Goal: Task Accomplishment & Management: Manage account settings

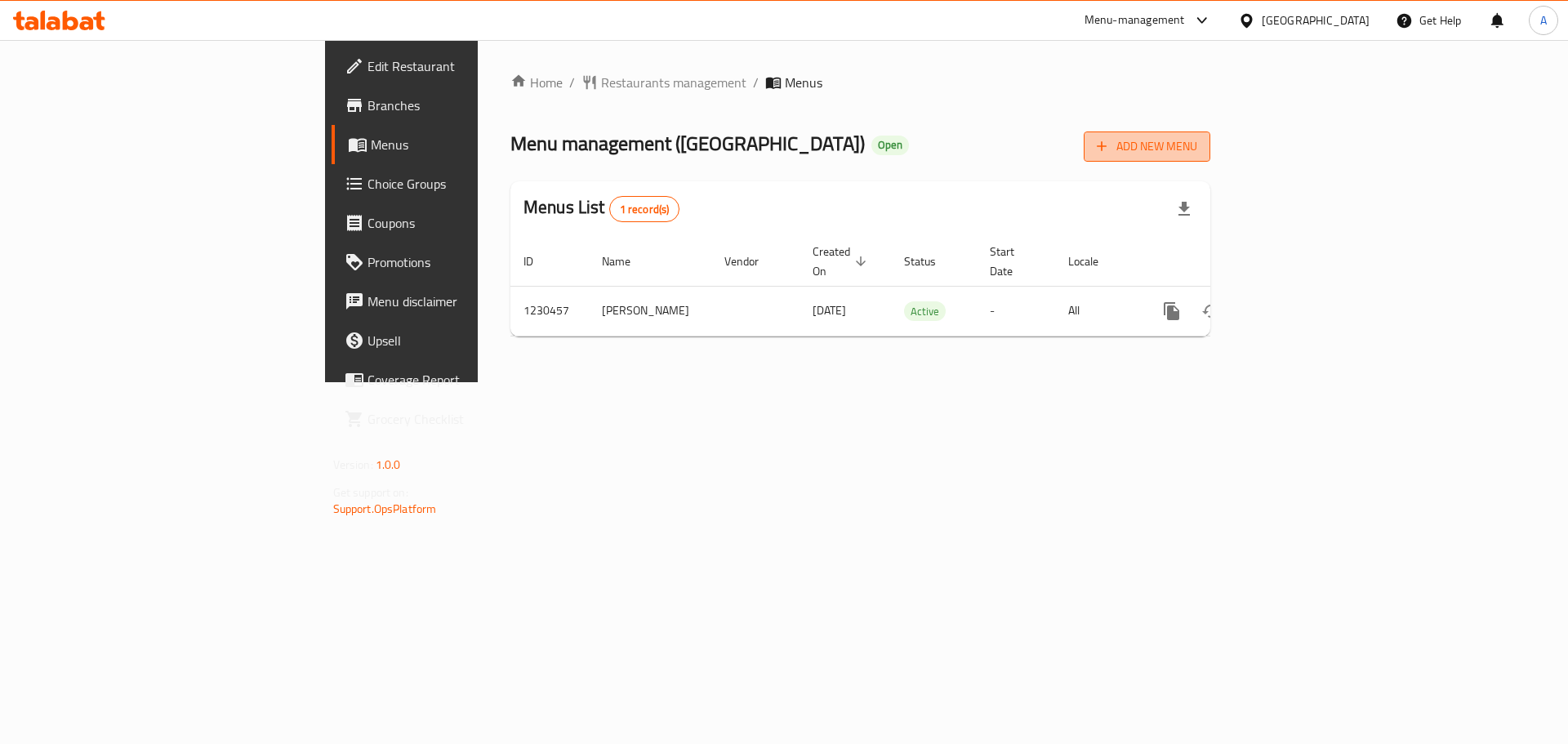
click at [1197, 146] on span "Add New Menu" at bounding box center [1147, 147] width 100 height 20
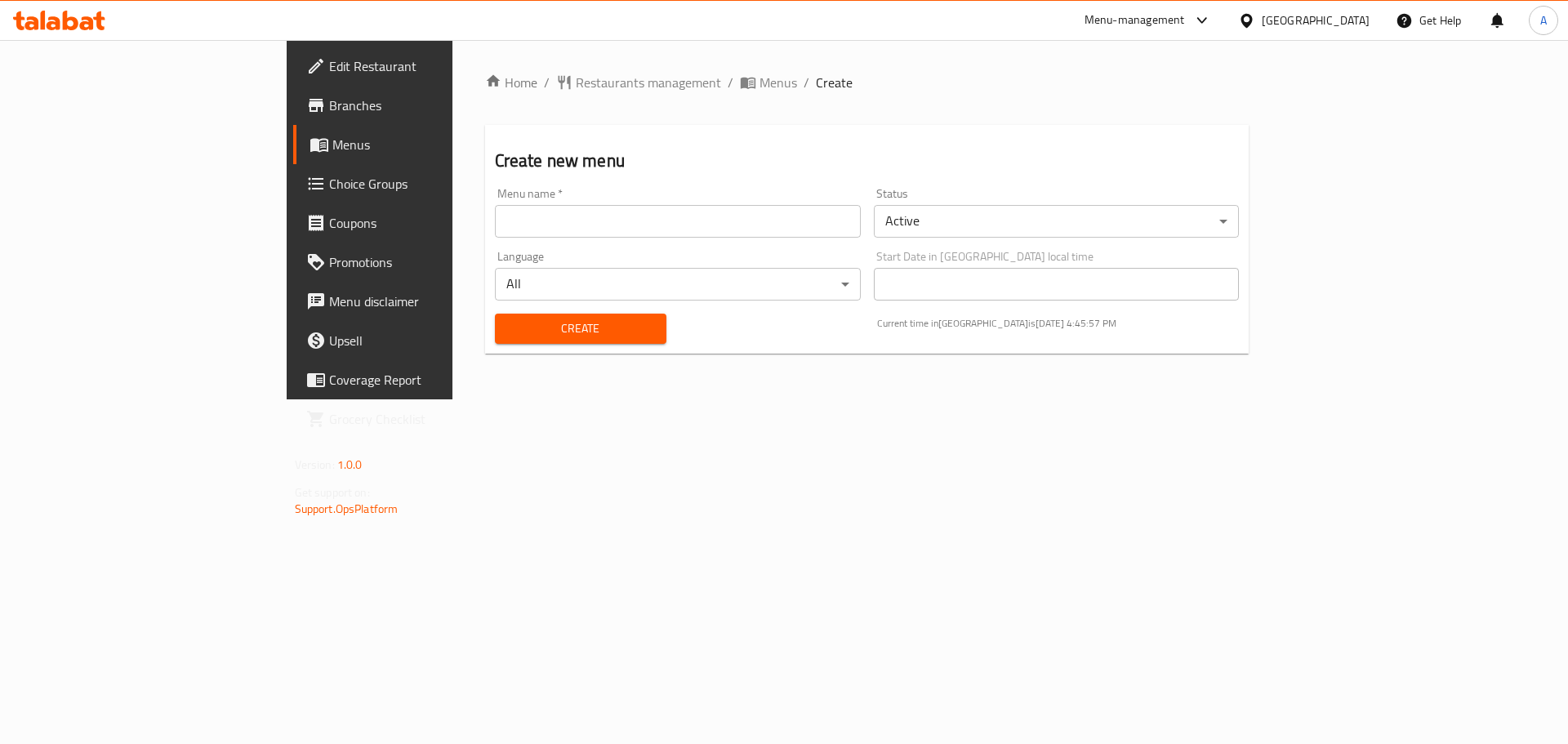
click at [559, 210] on input "text" at bounding box center [677, 221] width 366 height 33
type input "Offer"
click at [538, 332] on span "Create" at bounding box center [581, 329] width 146 height 20
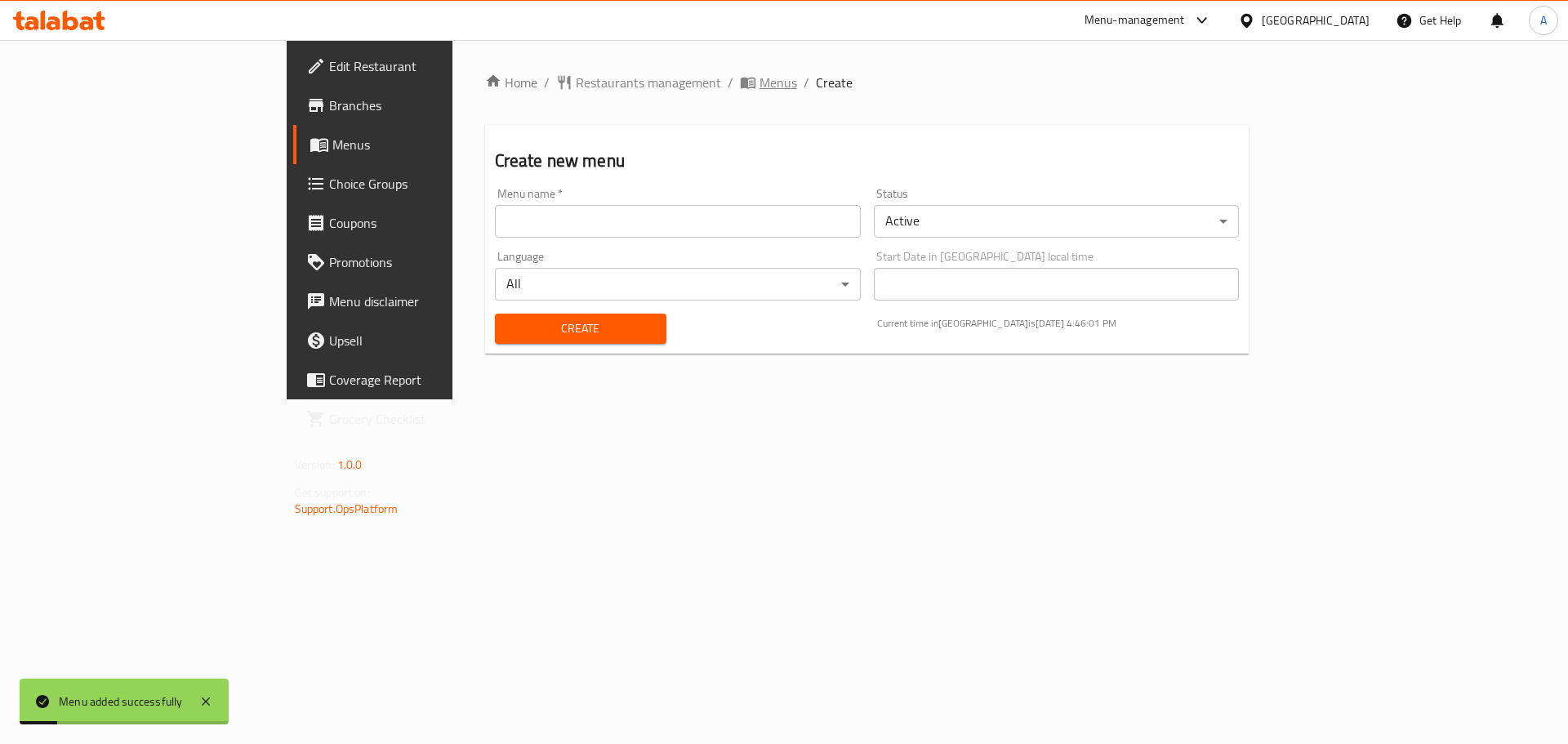
click at [759, 79] on span "Menus" at bounding box center [778, 82] width 38 height 19
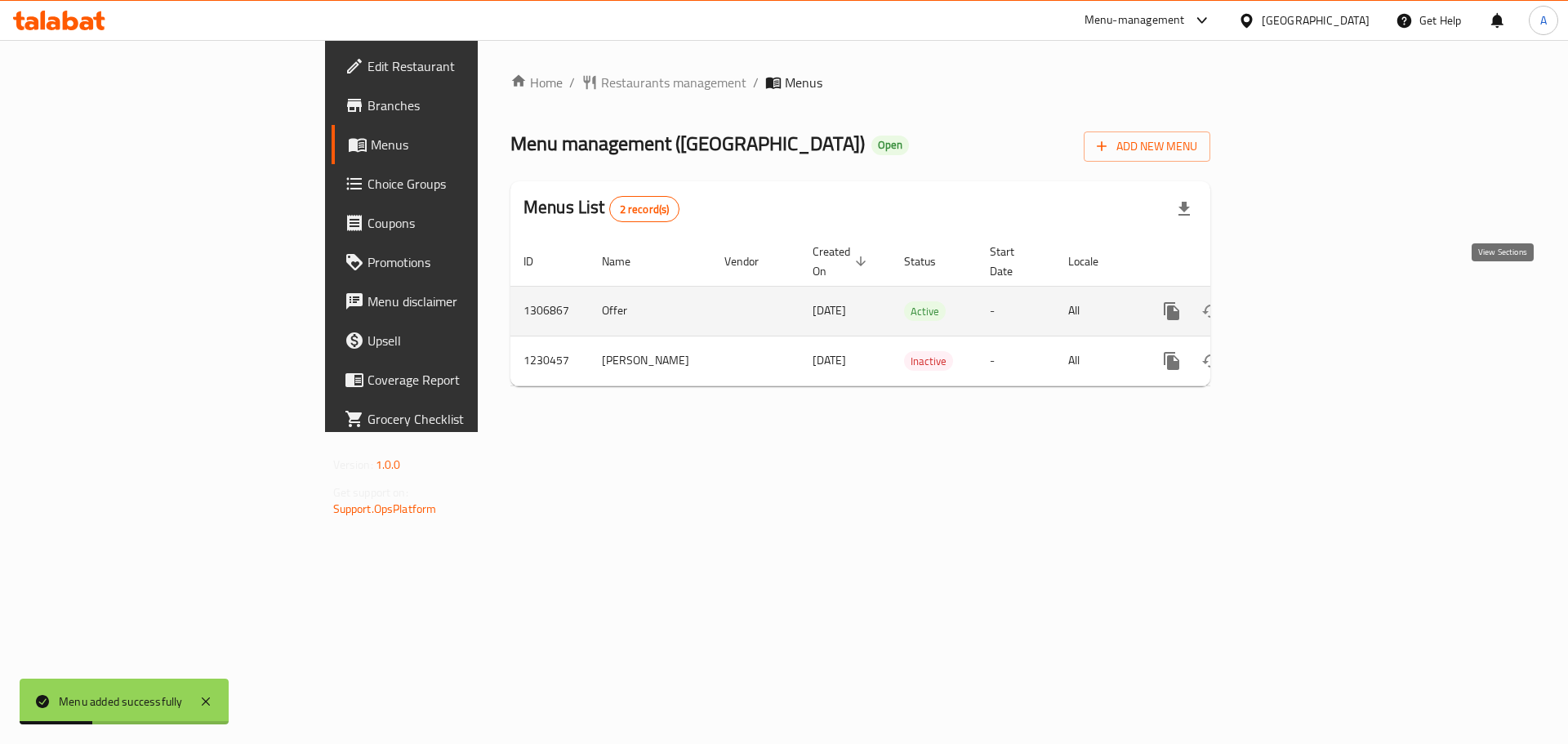
click at [1299, 302] on icon "enhanced table" at bounding box center [1289, 311] width 19 height 19
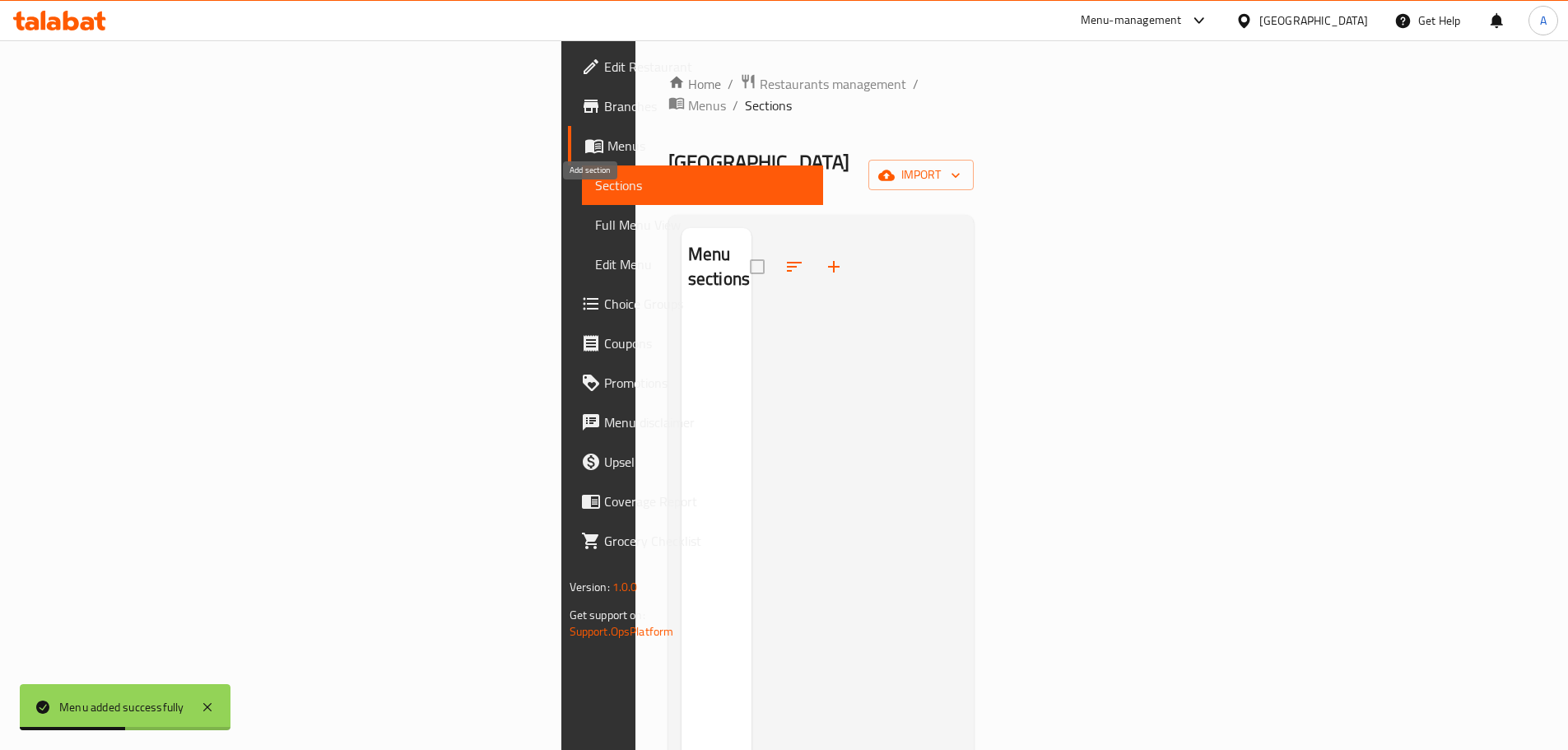
click at [824, 257] on icon "button" at bounding box center [833, 266] width 20 height 20
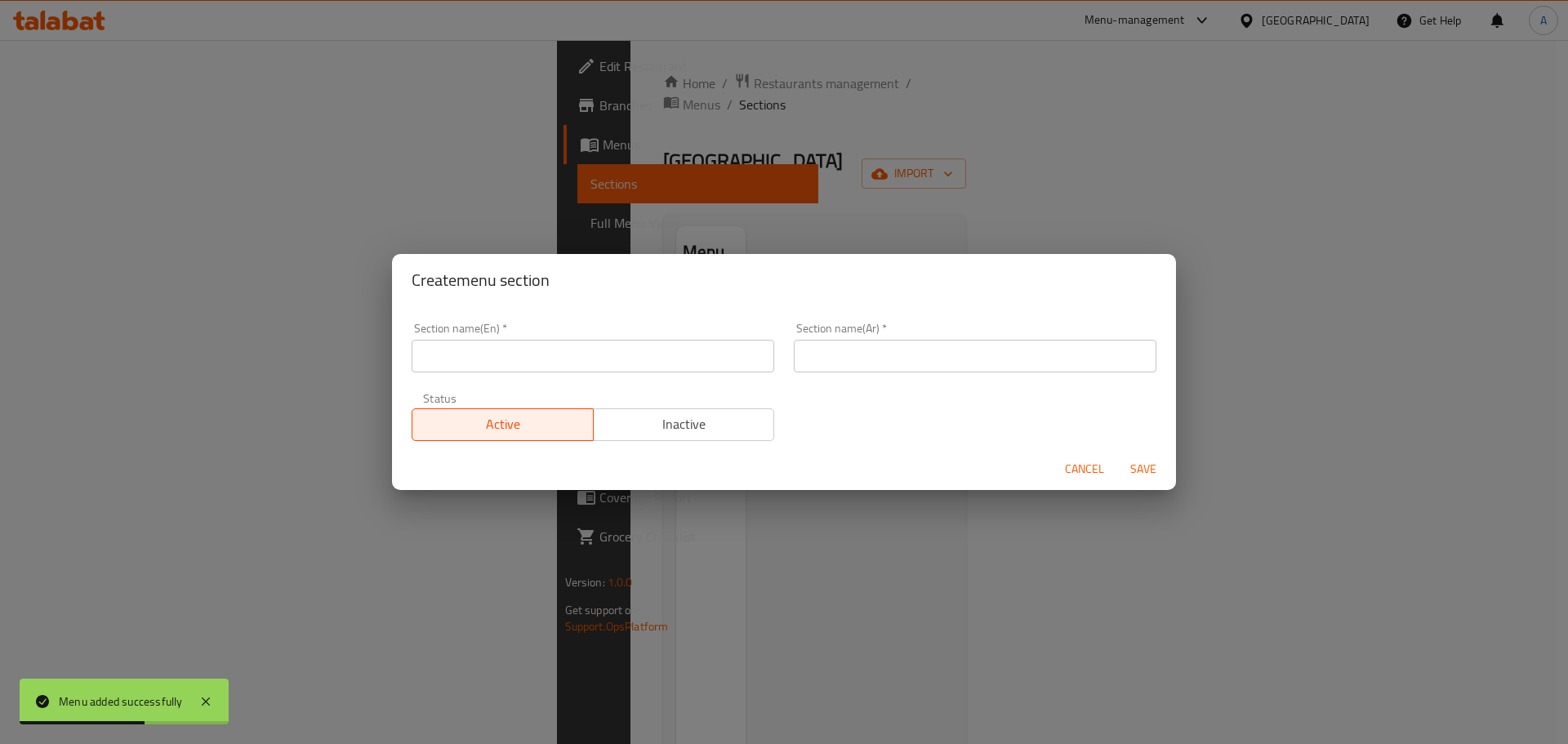
drag, startPoint x: 650, startPoint y: 350, endPoint x: 641, endPoint y: 353, distance: 9.5
click at [650, 350] on input "text" at bounding box center [592, 356] width 362 height 33
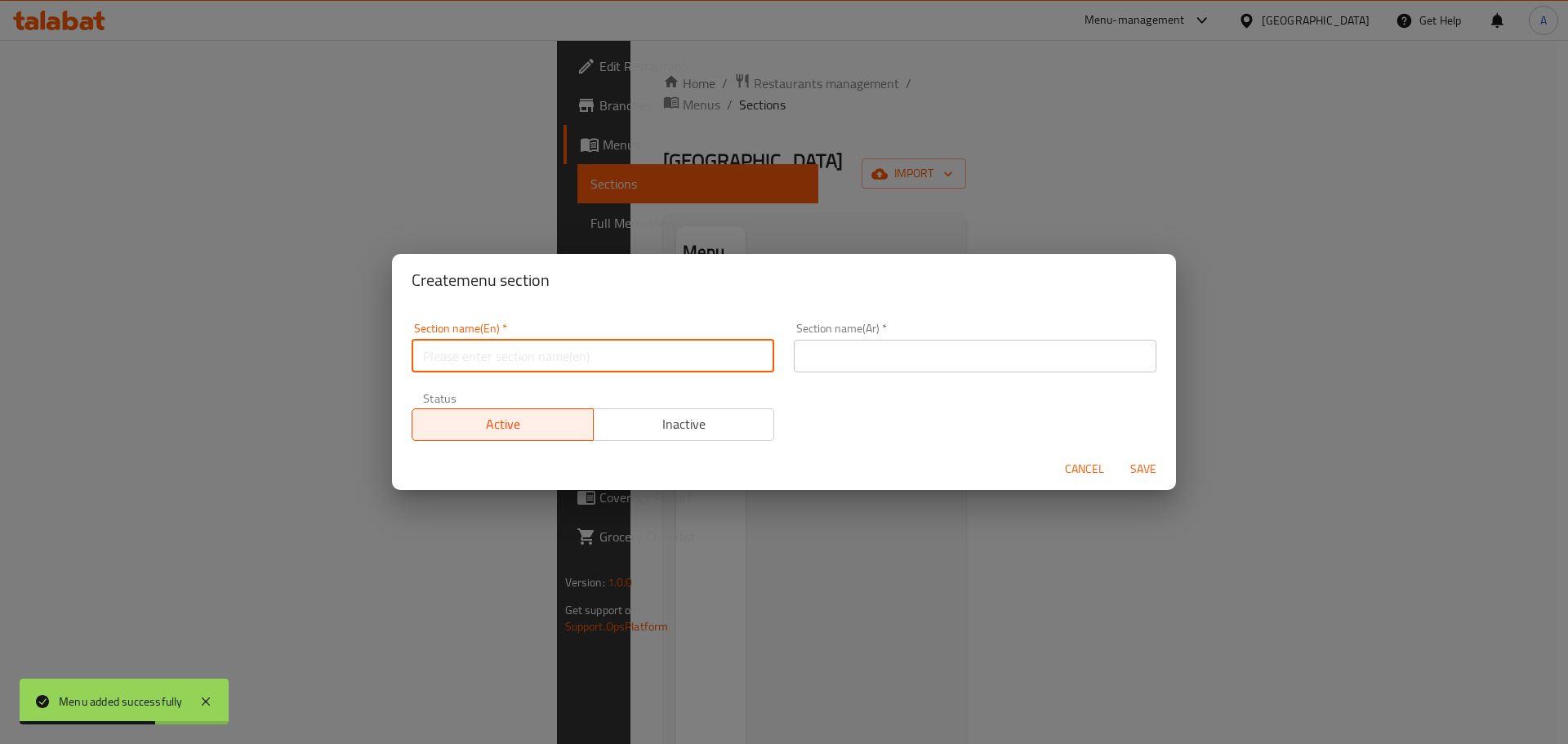
type input "Offers"
click at [849, 361] on input "text" at bounding box center [975, 356] width 362 height 33
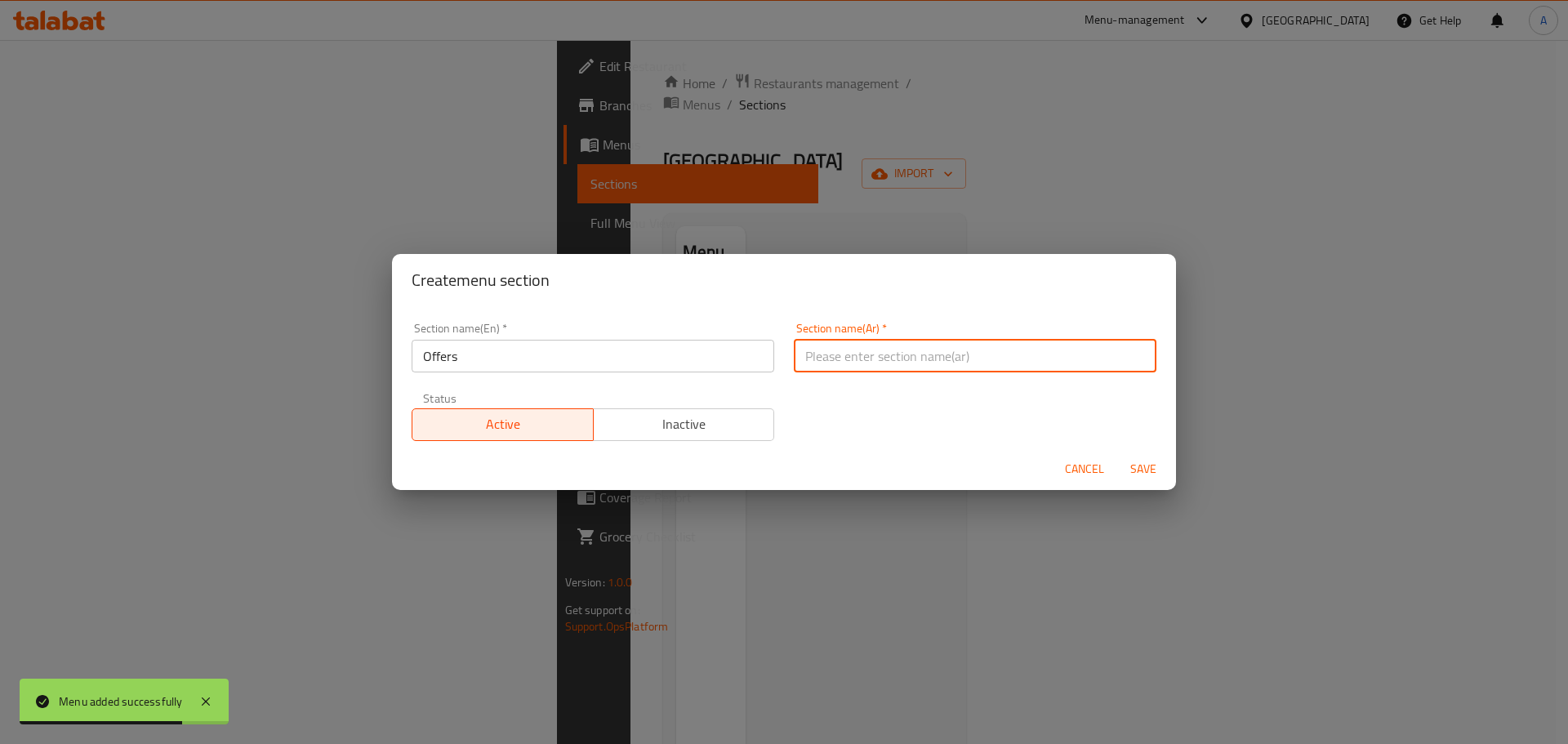
type input "عروض"
click at [1158, 469] on span "Save" at bounding box center [1143, 469] width 40 height 20
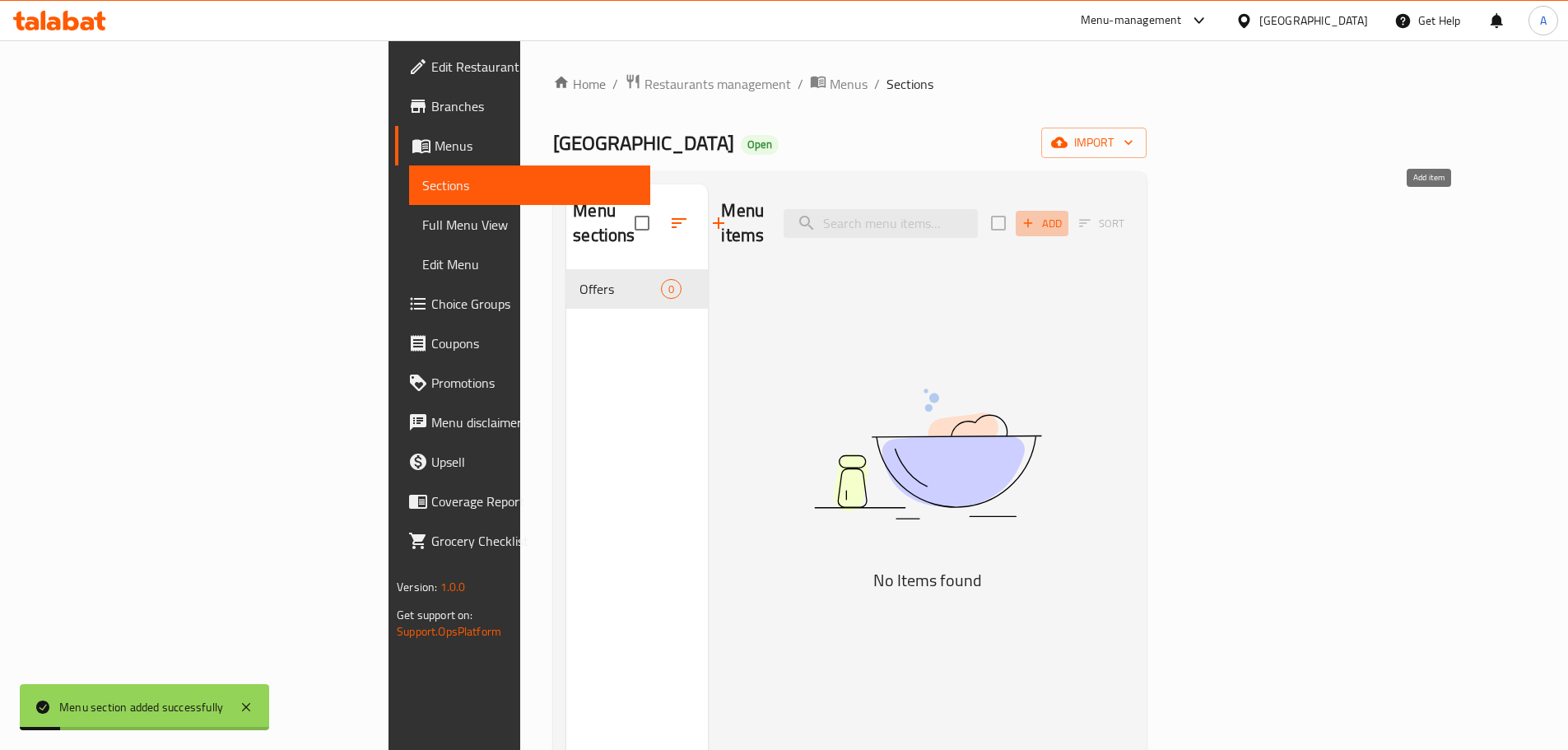
click at [1064, 214] on span "Add" at bounding box center [1042, 223] width 44 height 19
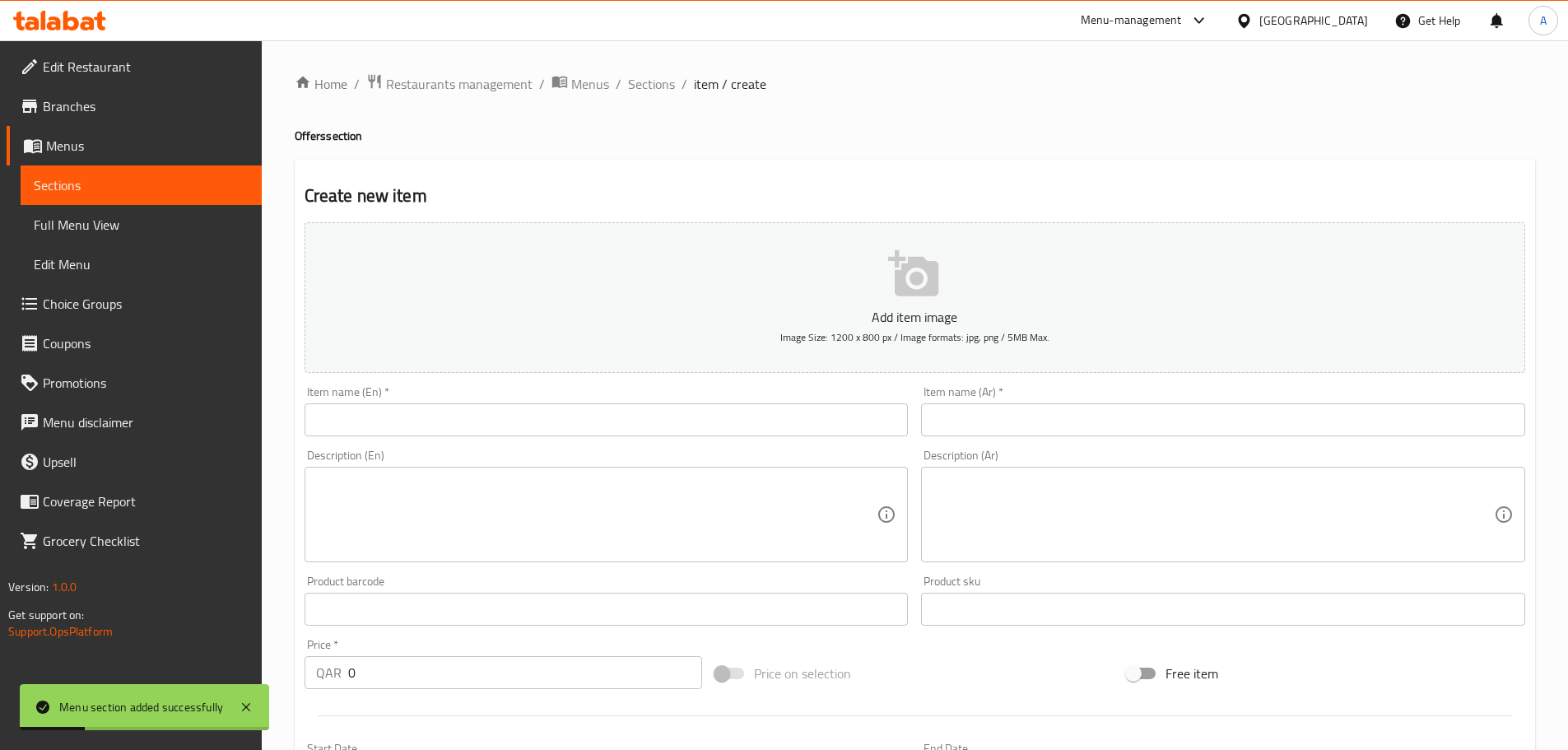
click at [499, 425] on input "text" at bounding box center [606, 420] width 604 height 33
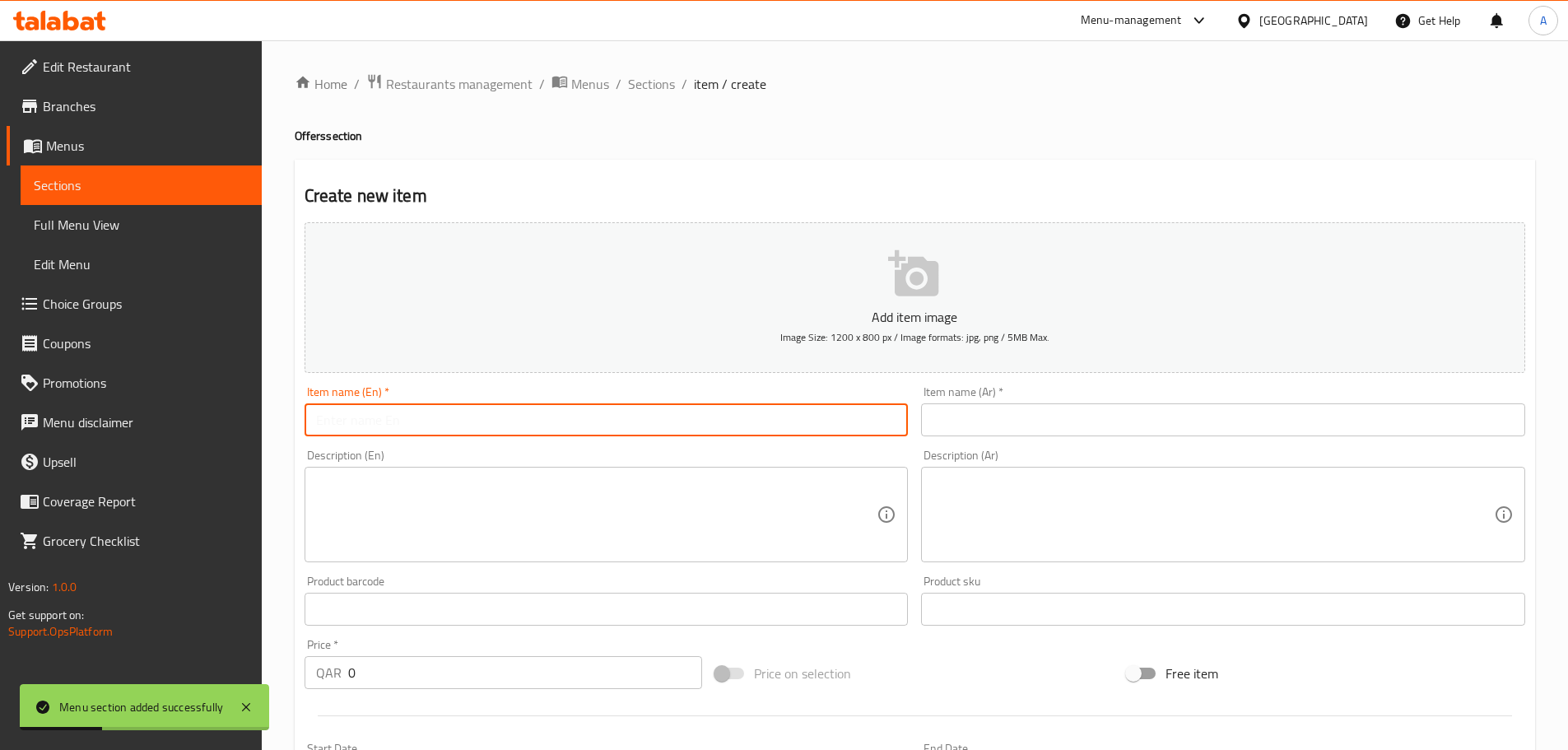
type input "offers"
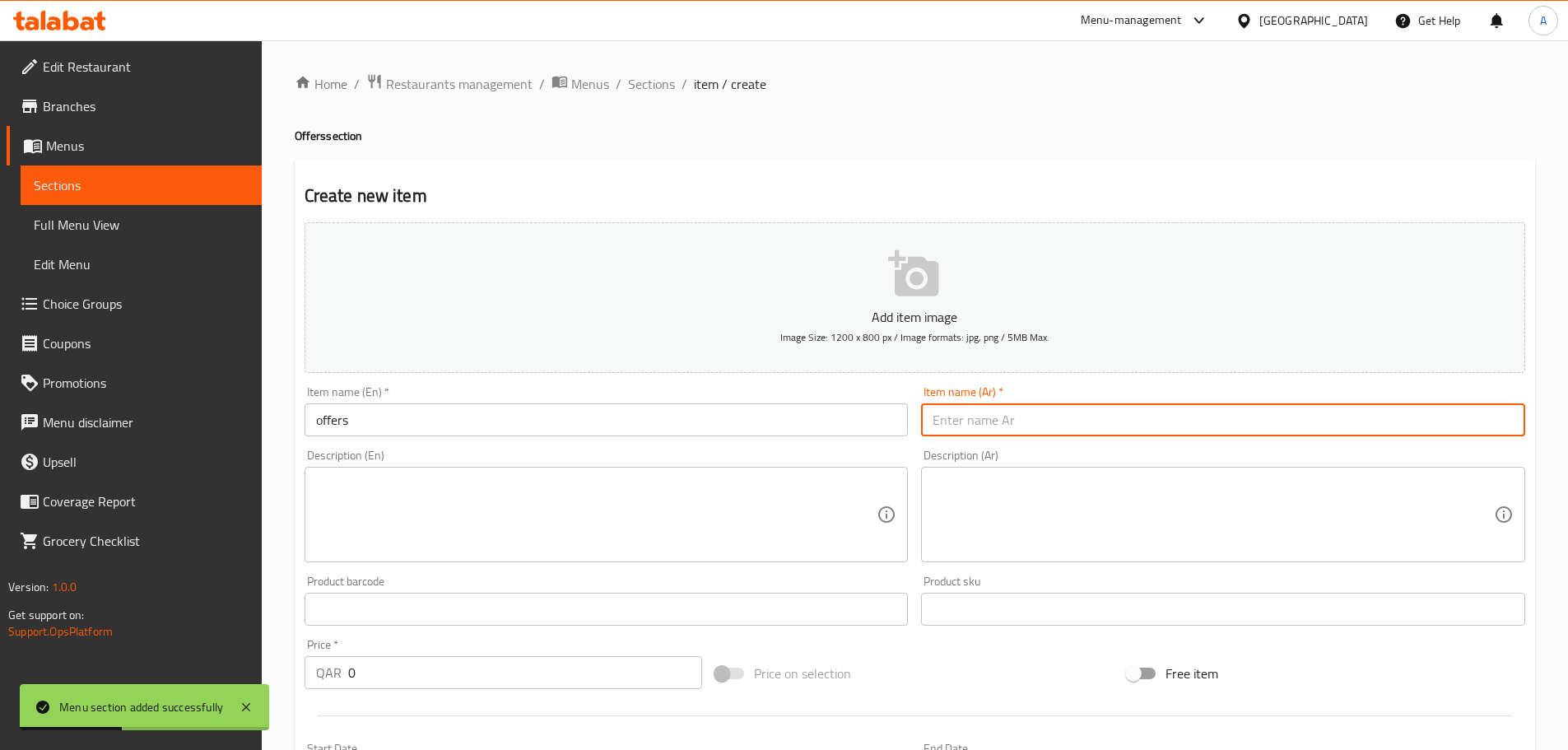
click at [1067, 431] on input "text" at bounding box center [1222, 420] width 604 height 33
type input "عروض"
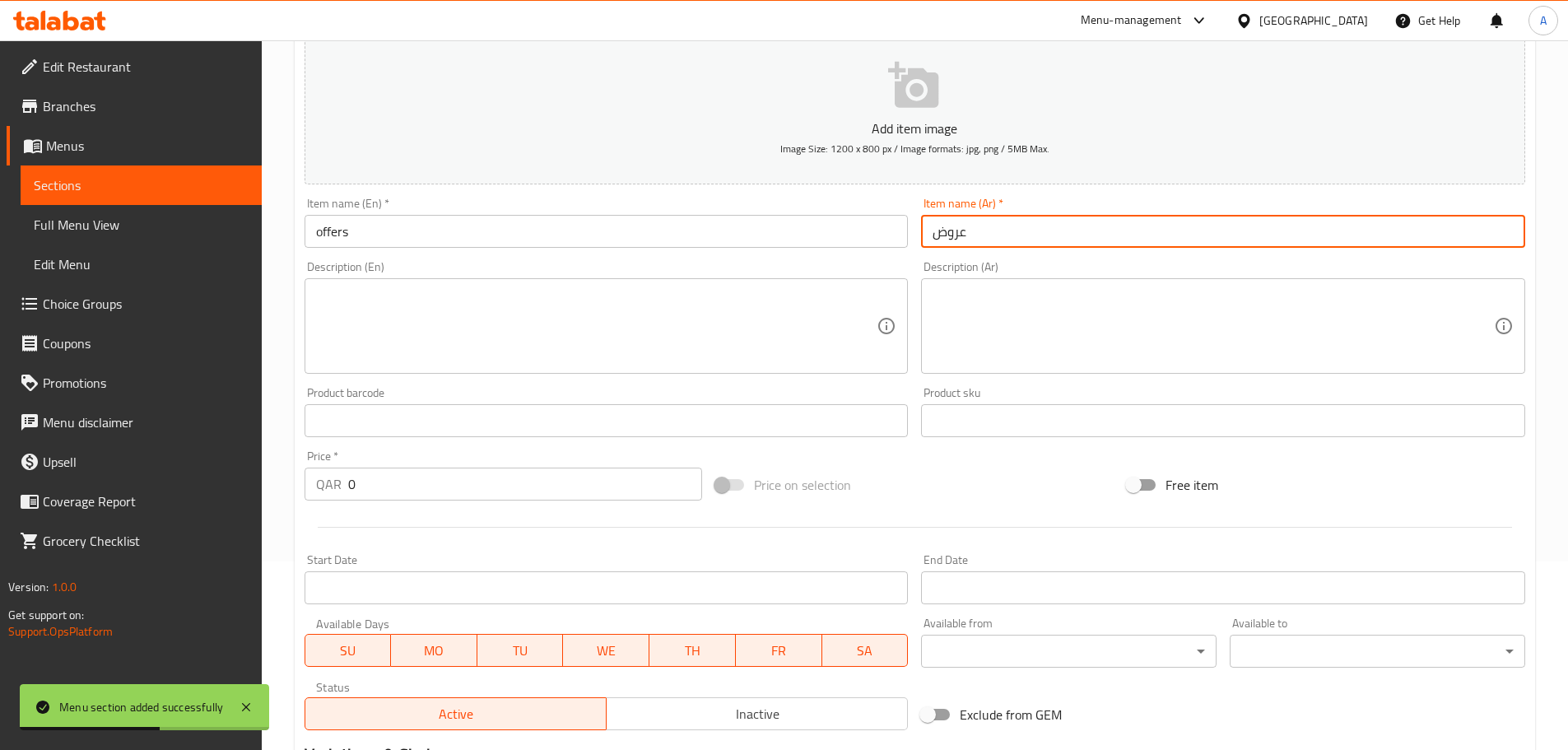
scroll to position [247, 0]
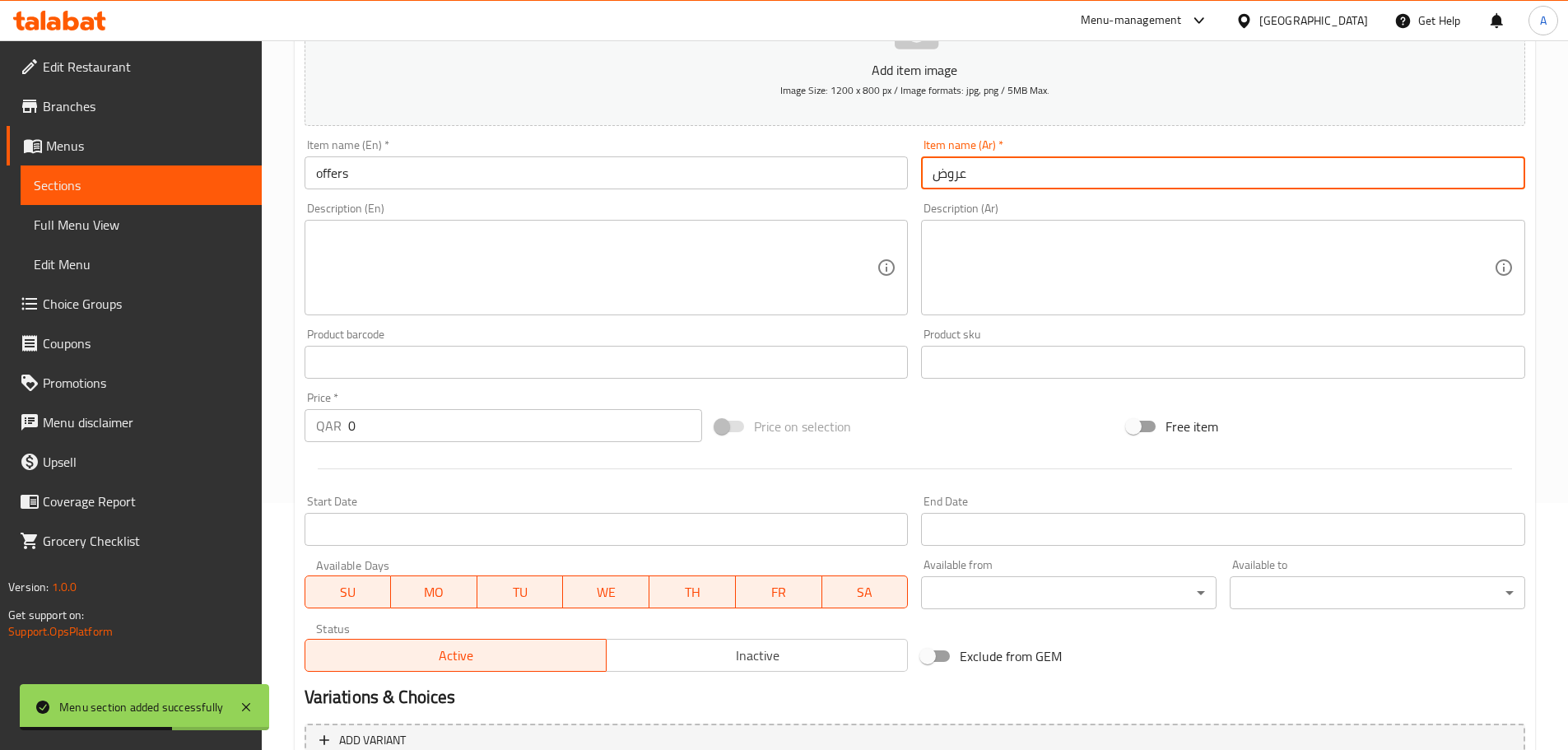
click at [389, 431] on input "0" at bounding box center [526, 426] width 355 height 33
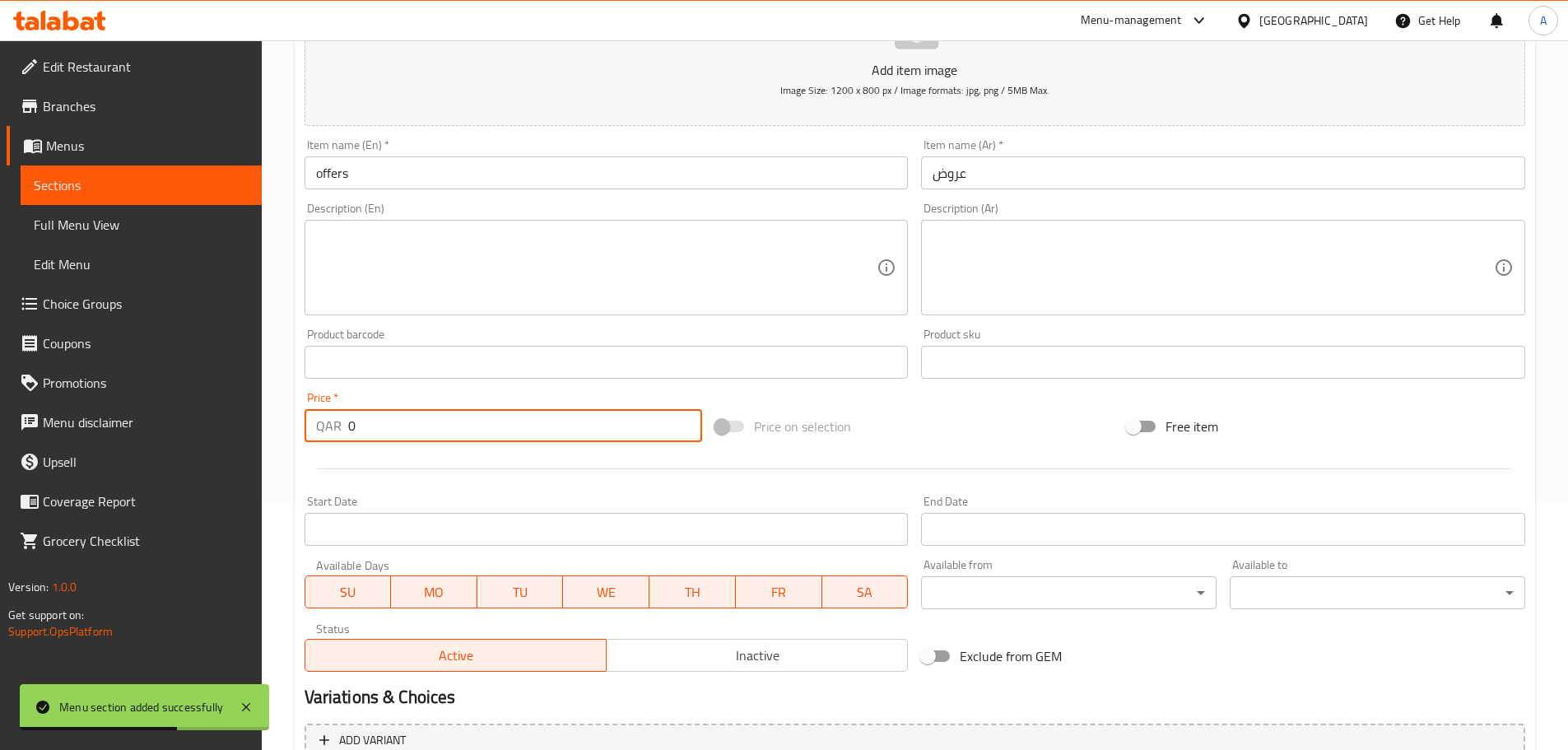
click at [389, 431] on input "0" at bounding box center [526, 426] width 355 height 33
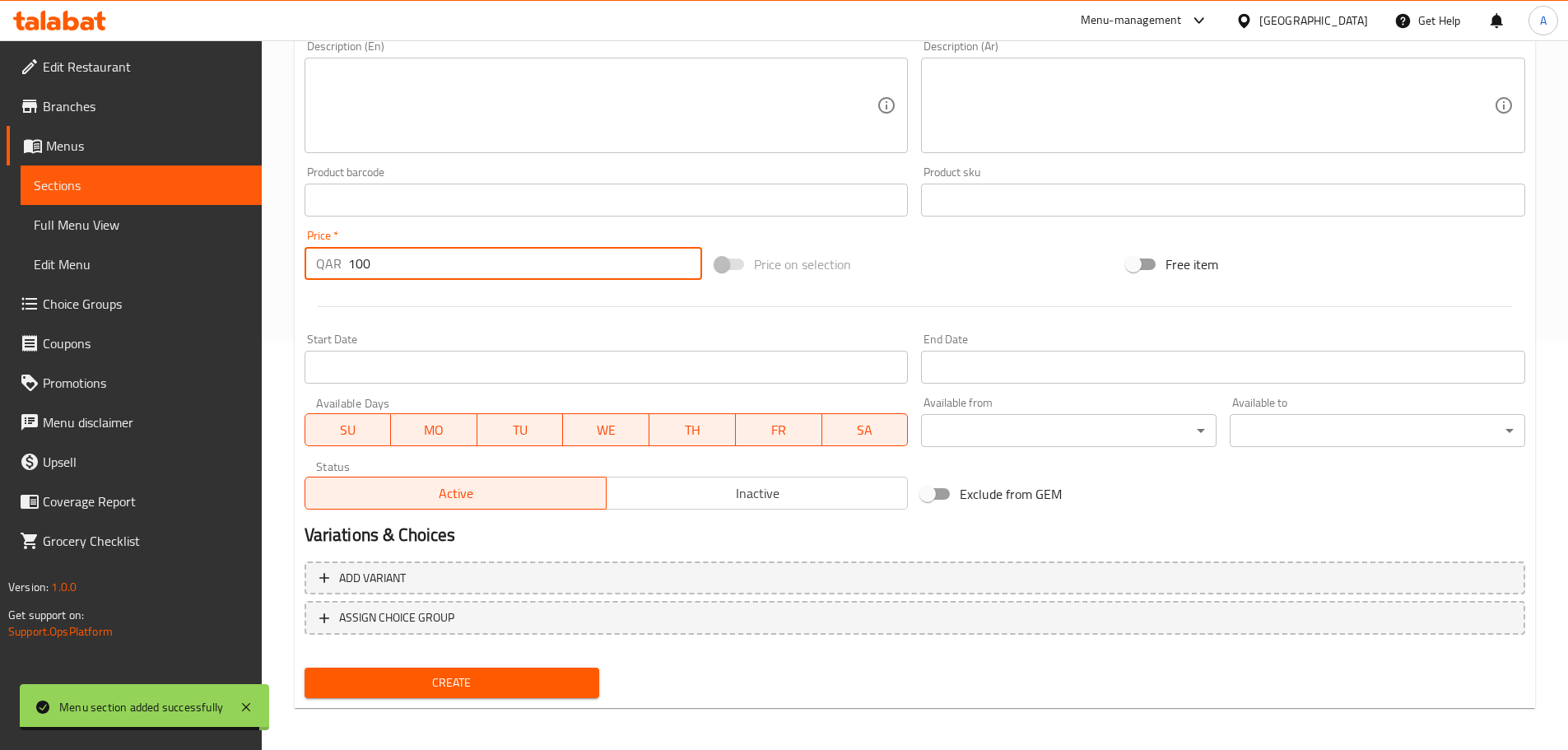
scroll to position [413, 0]
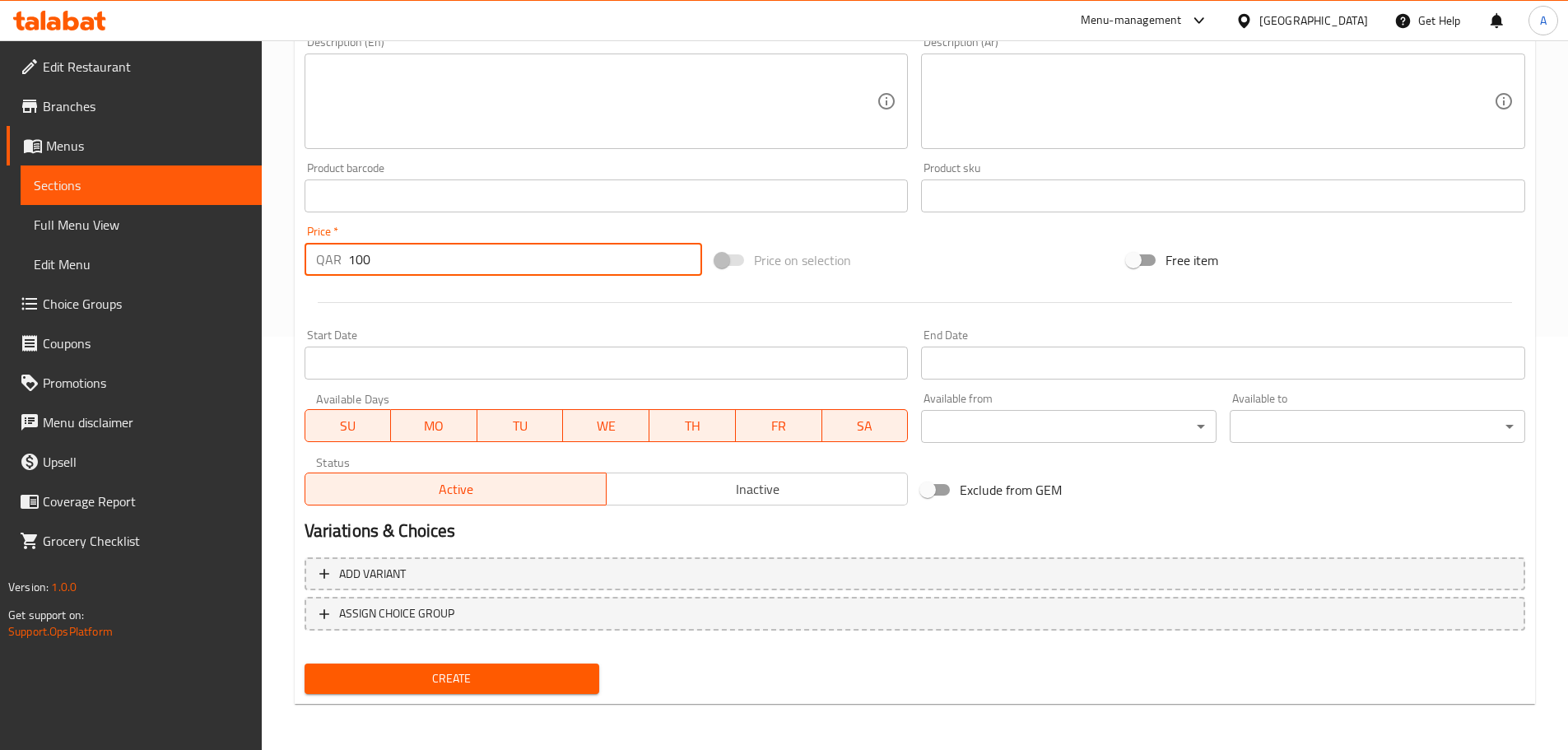
type input "100"
click at [708, 313] on div at bounding box center [915, 302] width 1234 height 40
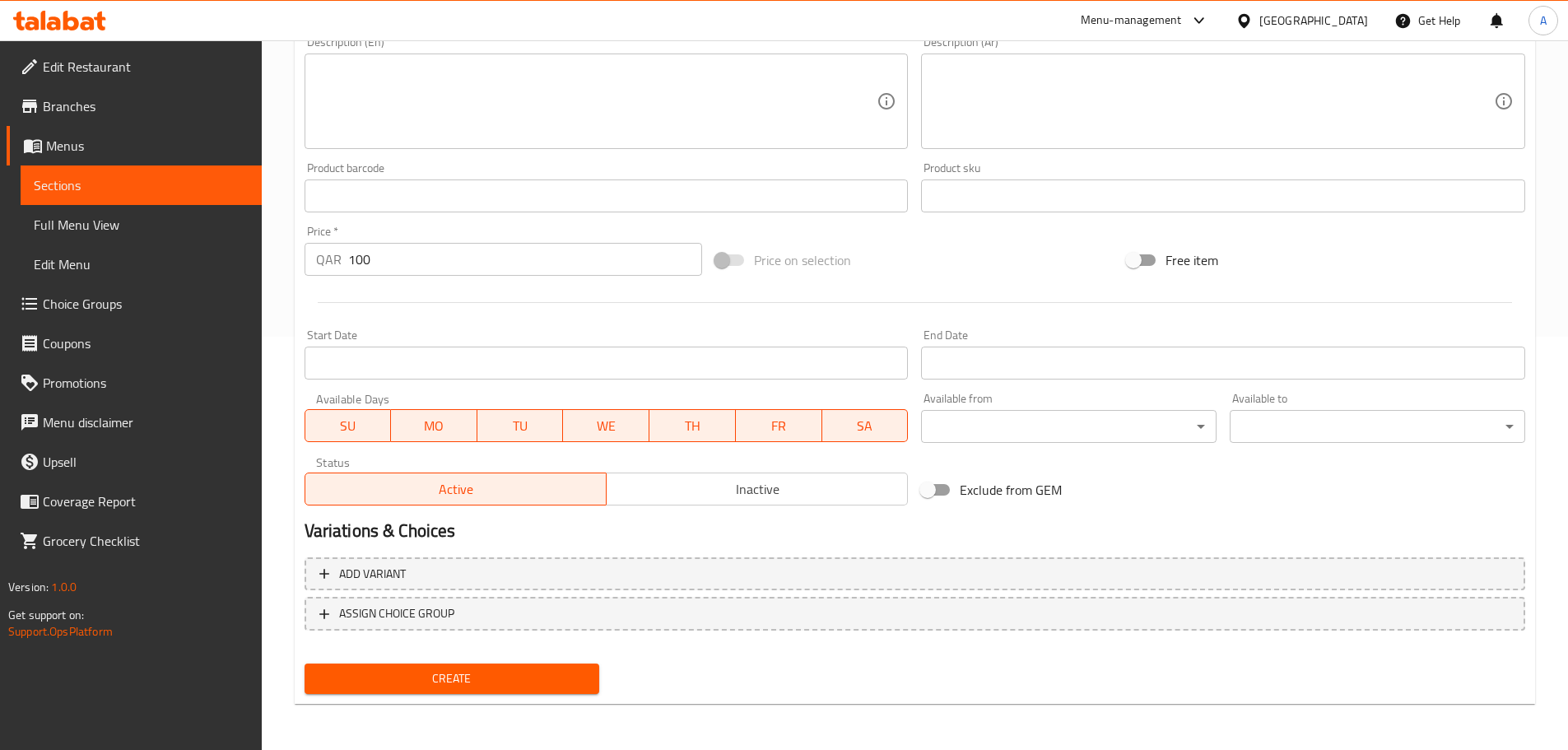
click at [506, 682] on span "Create" at bounding box center [452, 679] width 269 height 20
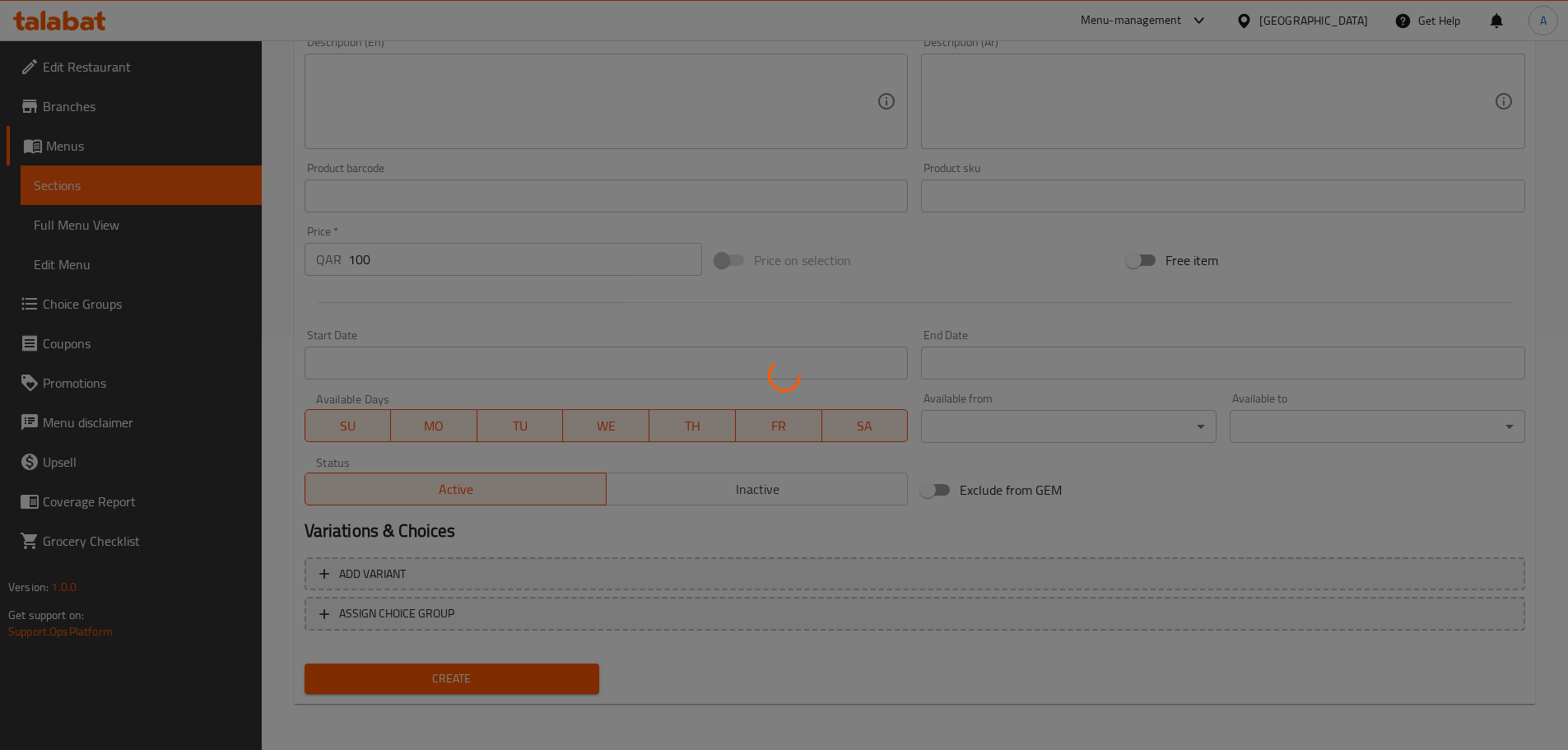
type input "0"
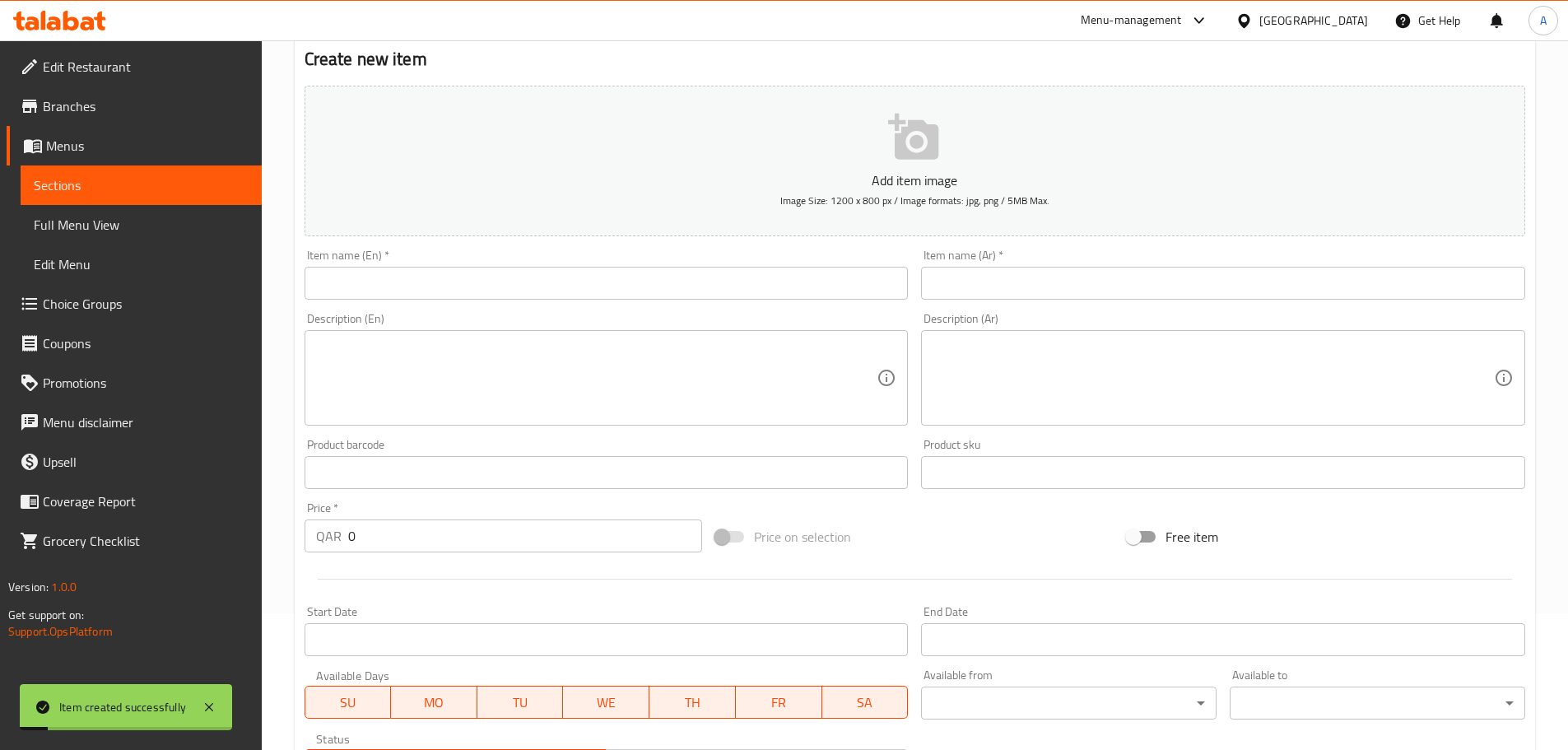
scroll to position [0, 0]
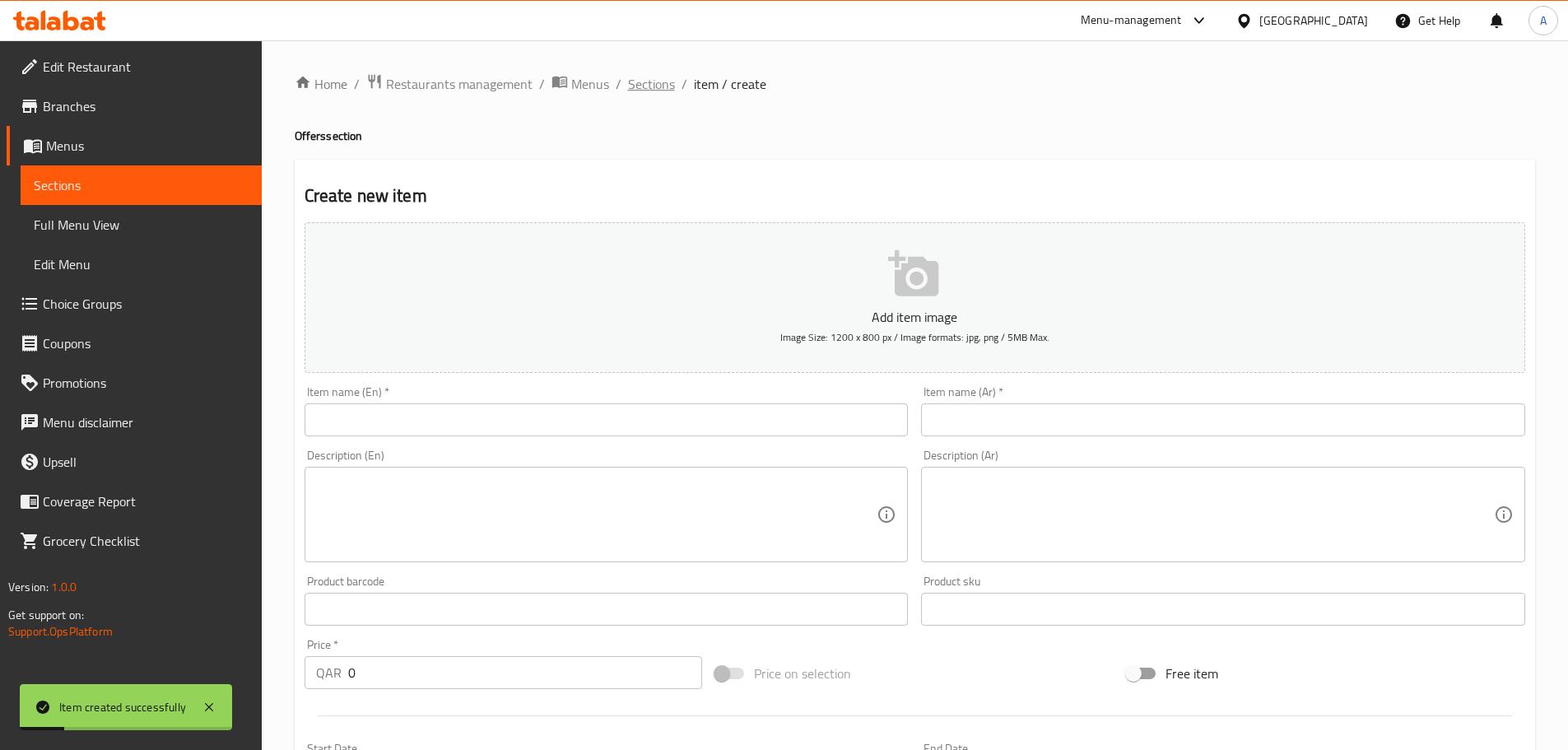
click at [657, 80] on span "Sections" at bounding box center [651, 83] width 47 height 20
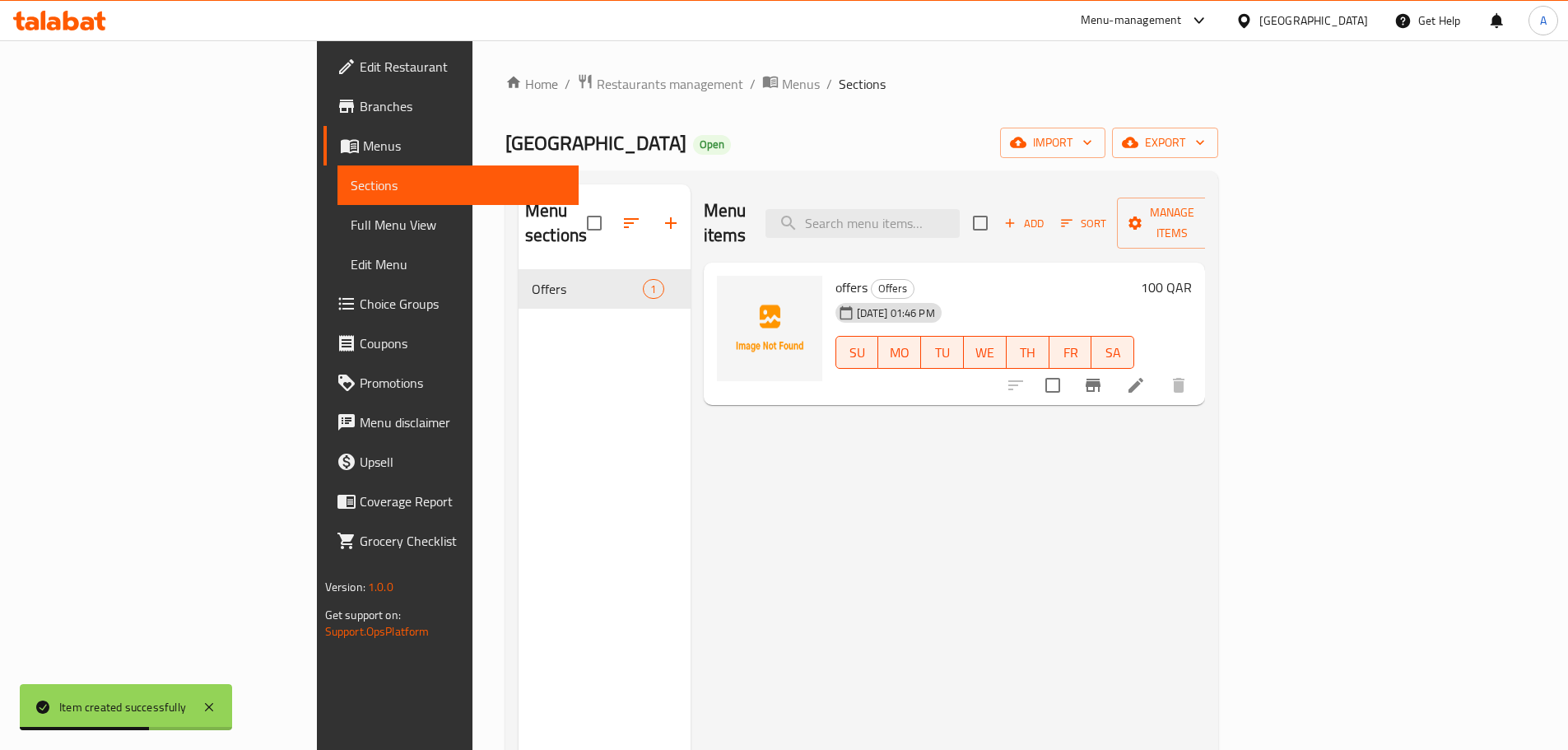
click at [360, 538] on span "Grocery Checklist" at bounding box center [463, 540] width 206 height 20
